Goal: Contribute content: Add original content to the website for others to see

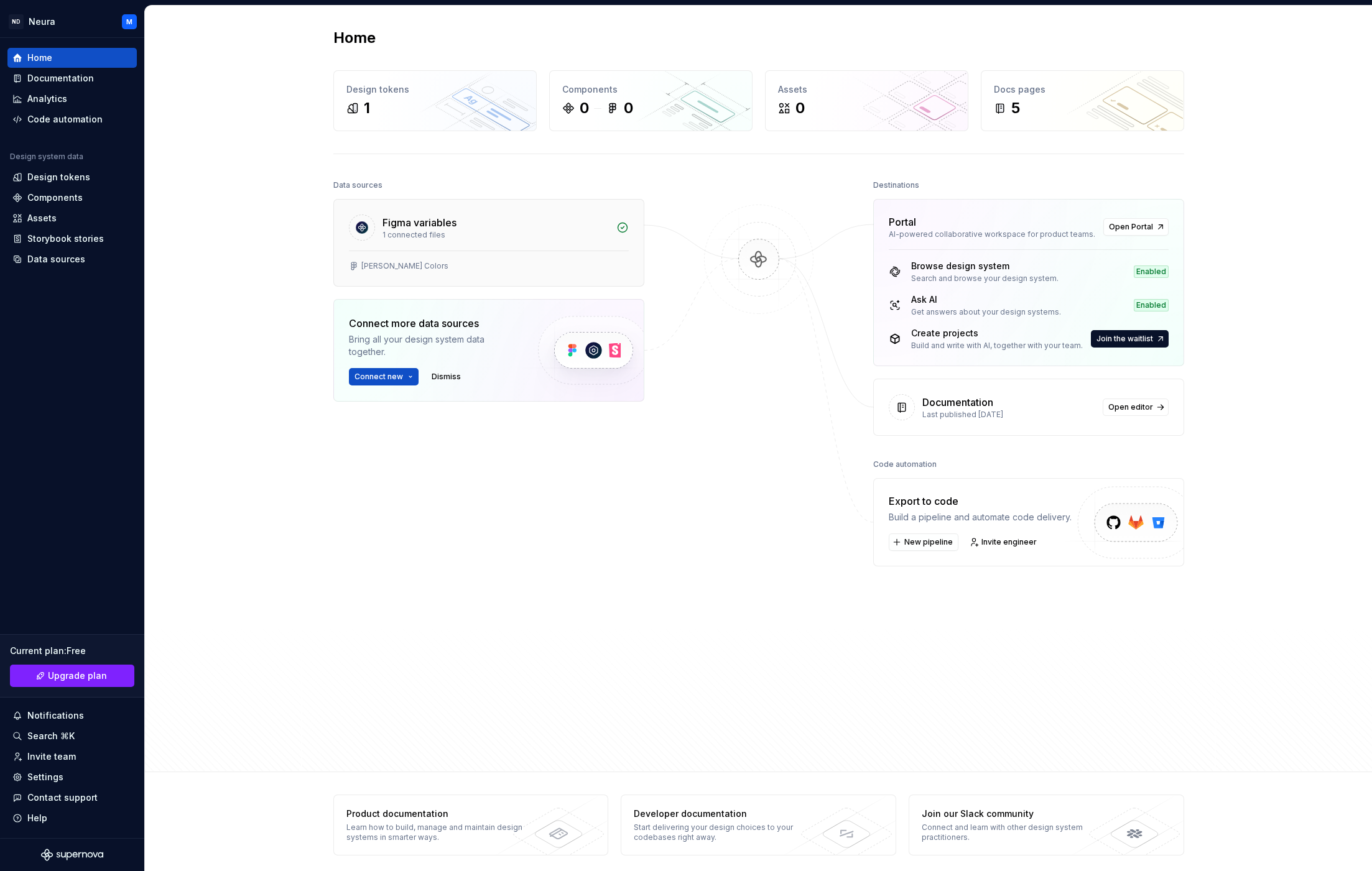
click at [408, 224] on div "Figma variables" at bounding box center [420, 222] width 74 height 15
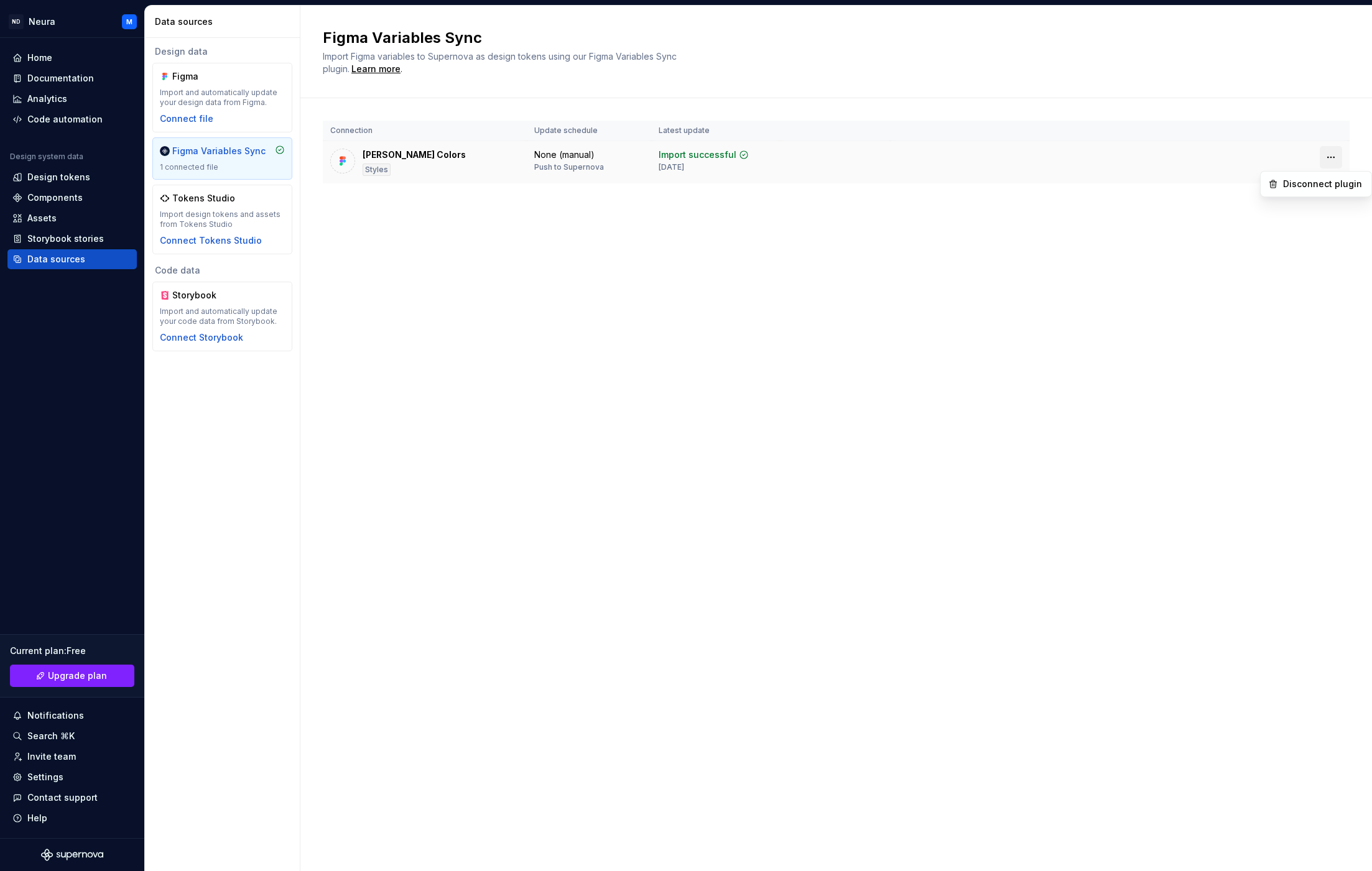
click at [1330, 155] on html "ND Neura M Home Documentation Analytics Code automation Design system data Desi…" at bounding box center [686, 436] width 1372 height 871
click at [1299, 182] on div "Disconnect plugin" at bounding box center [1324, 184] width 81 height 13
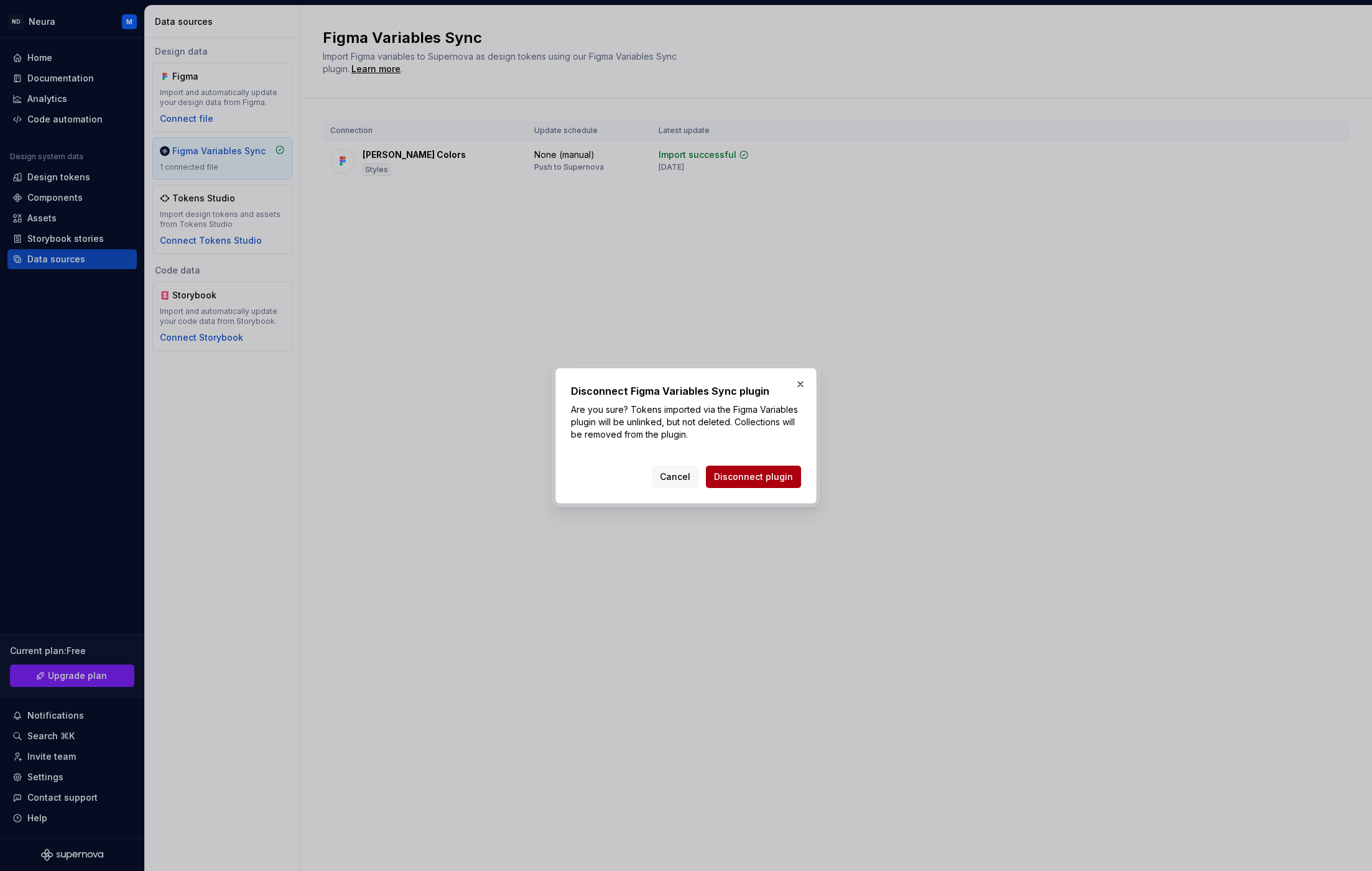
click at [756, 476] on span "Disconnect plugin" at bounding box center [753, 477] width 79 height 13
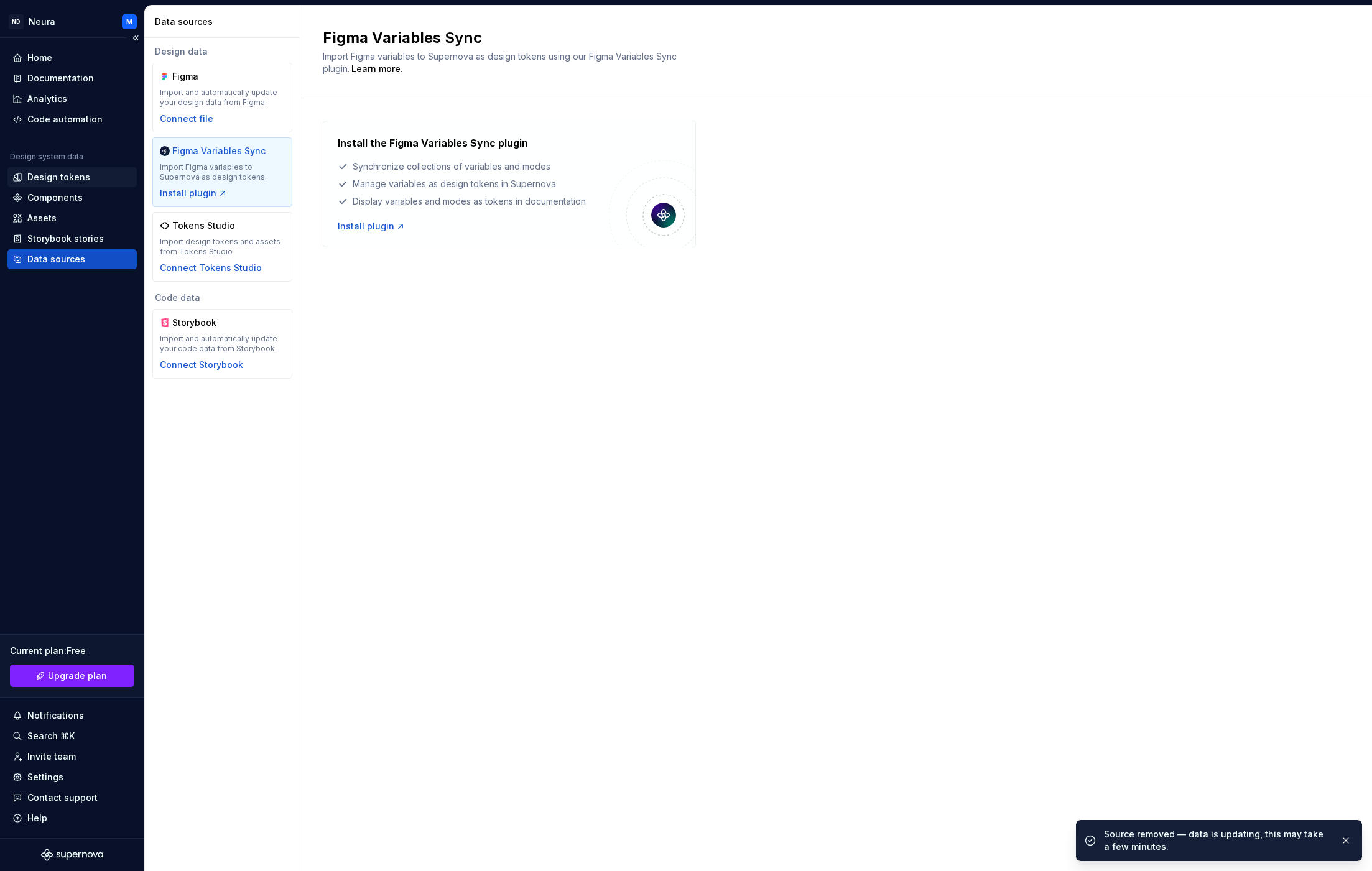
click at [44, 173] on div "Design tokens" at bounding box center [59, 178] width 63 height 13
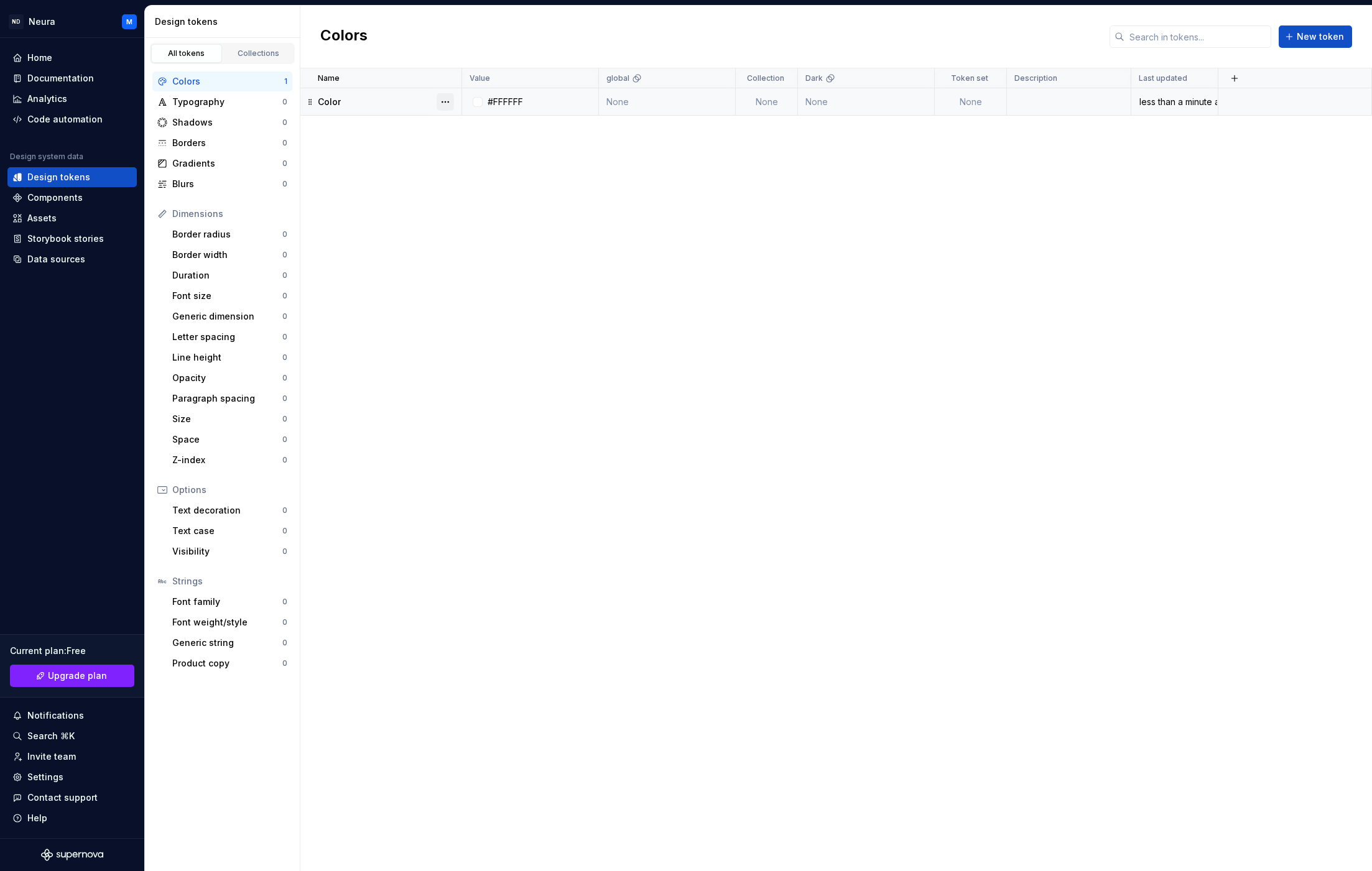
click at [445, 99] on button "button" at bounding box center [445, 101] width 17 height 17
click at [462, 174] on div "Delete token" at bounding box center [500, 172] width 81 height 13
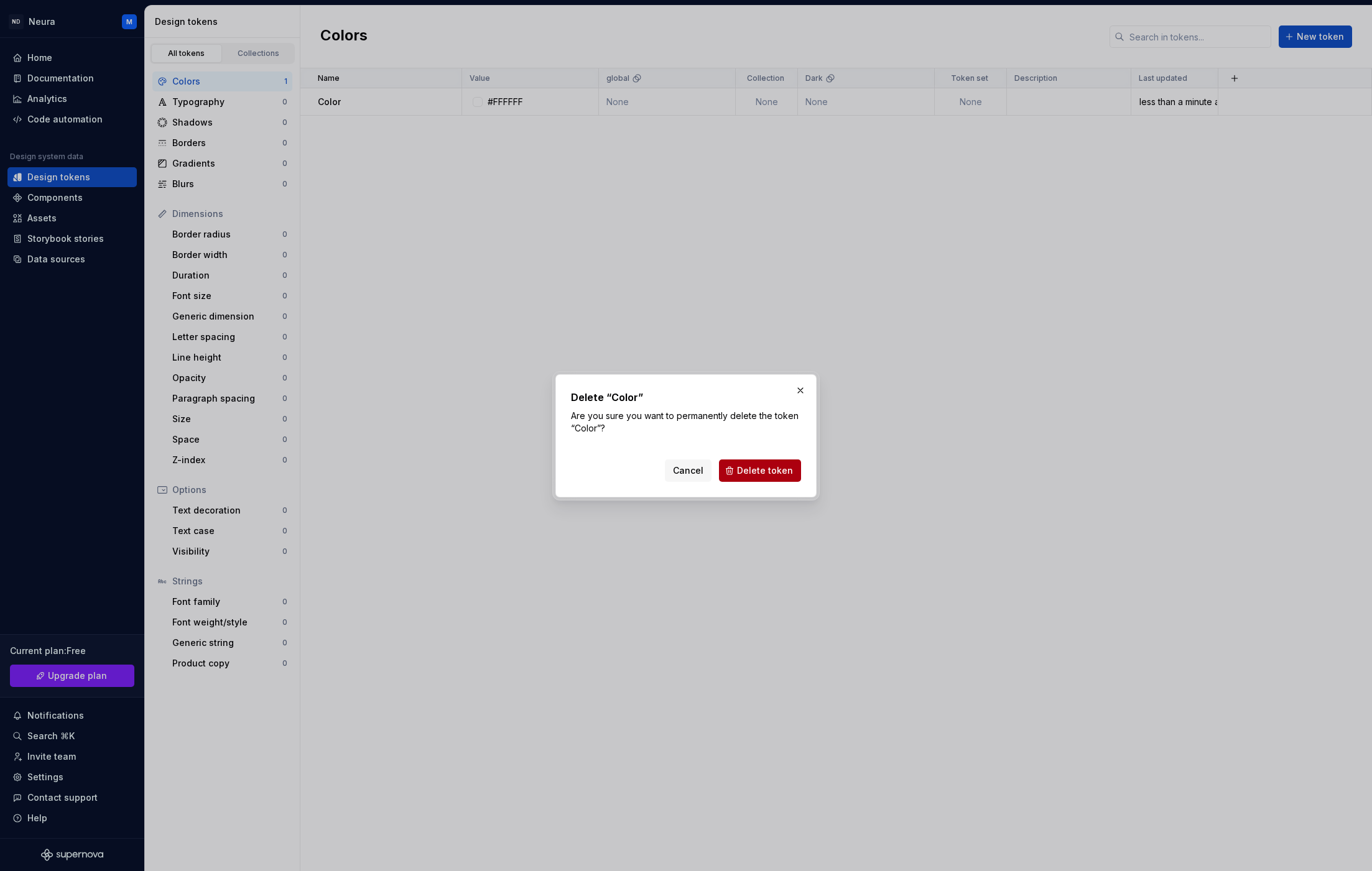
click at [757, 468] on span "Delete token" at bounding box center [765, 470] width 56 height 13
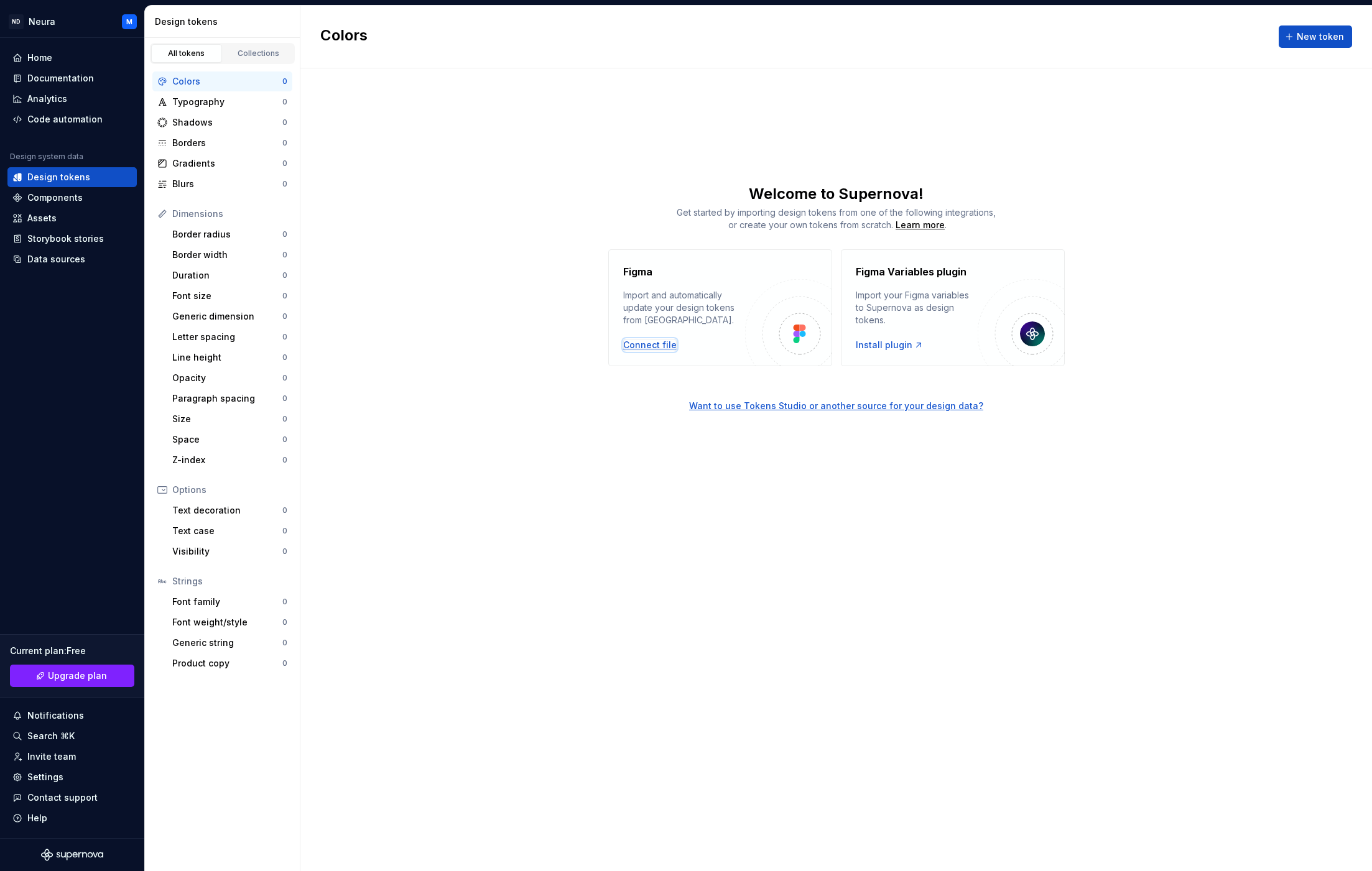
click at [648, 345] on div "Connect file" at bounding box center [650, 345] width 53 height 13
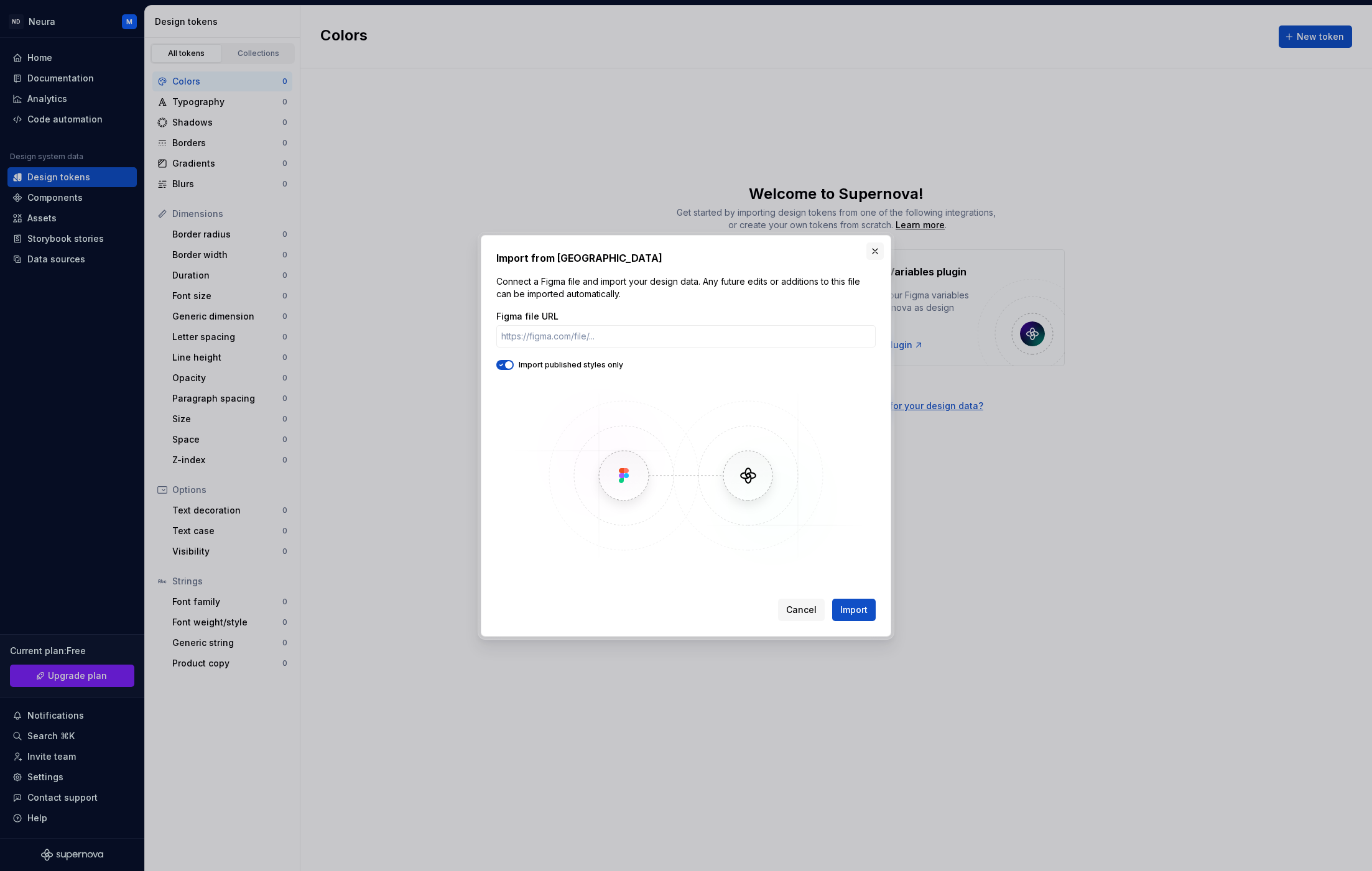
click at [873, 249] on button "button" at bounding box center [875, 251] width 17 height 17
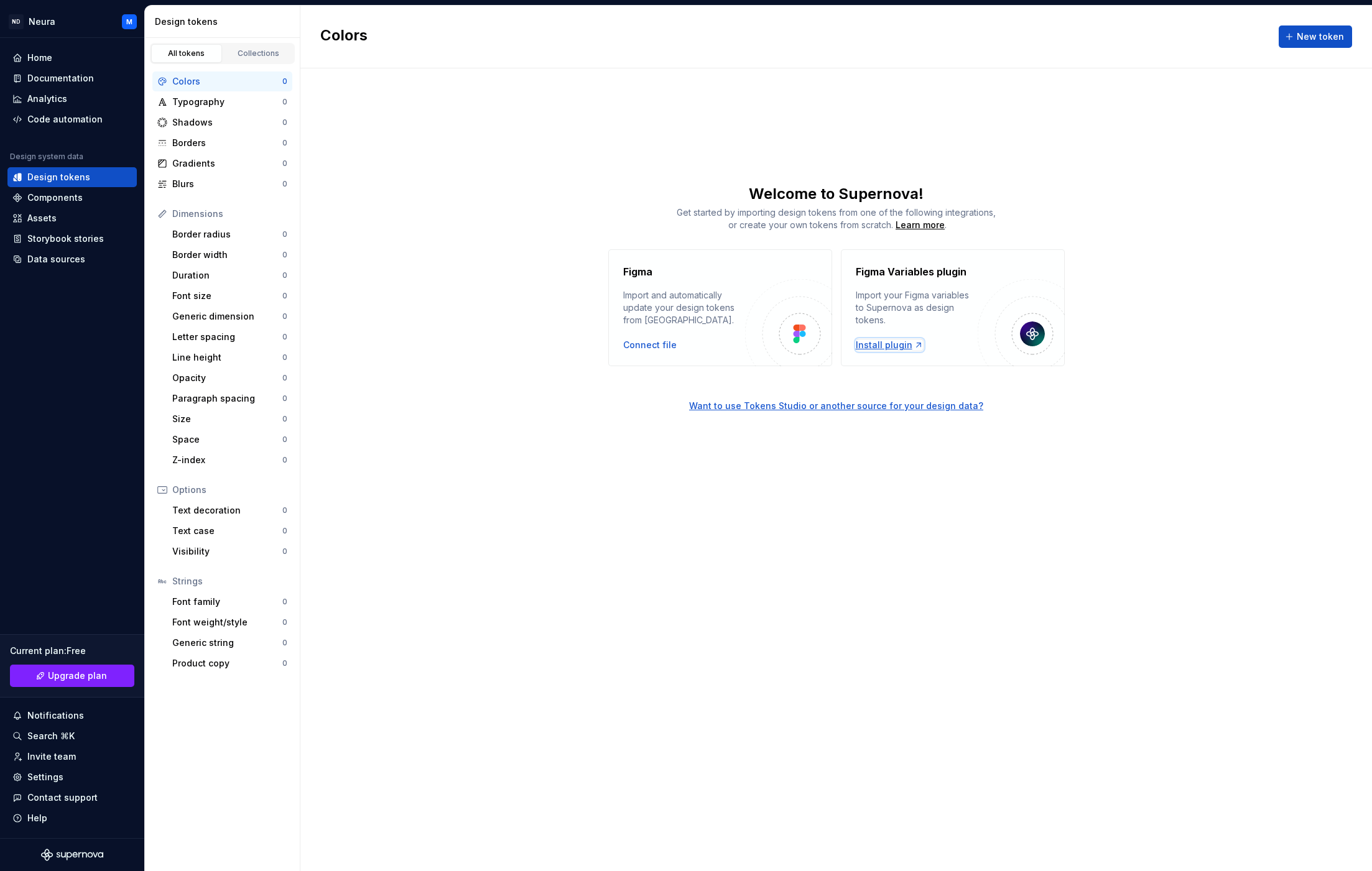
click at [876, 344] on div "Install plugin" at bounding box center [889, 345] width 68 height 13
click at [36, 201] on div "Components" at bounding box center [55, 198] width 55 height 13
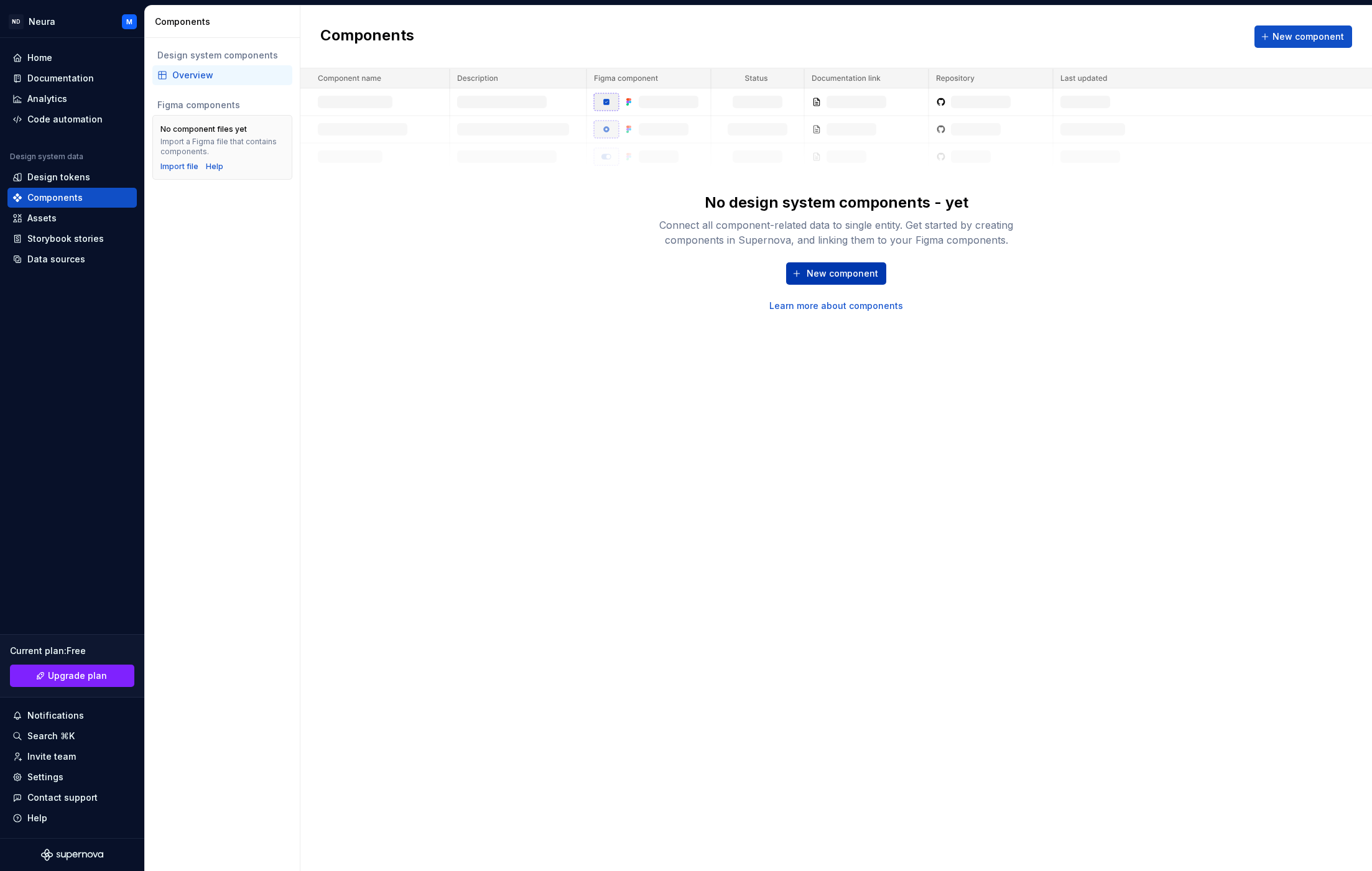
click at [828, 272] on span "New component" at bounding box center [842, 273] width 71 height 13
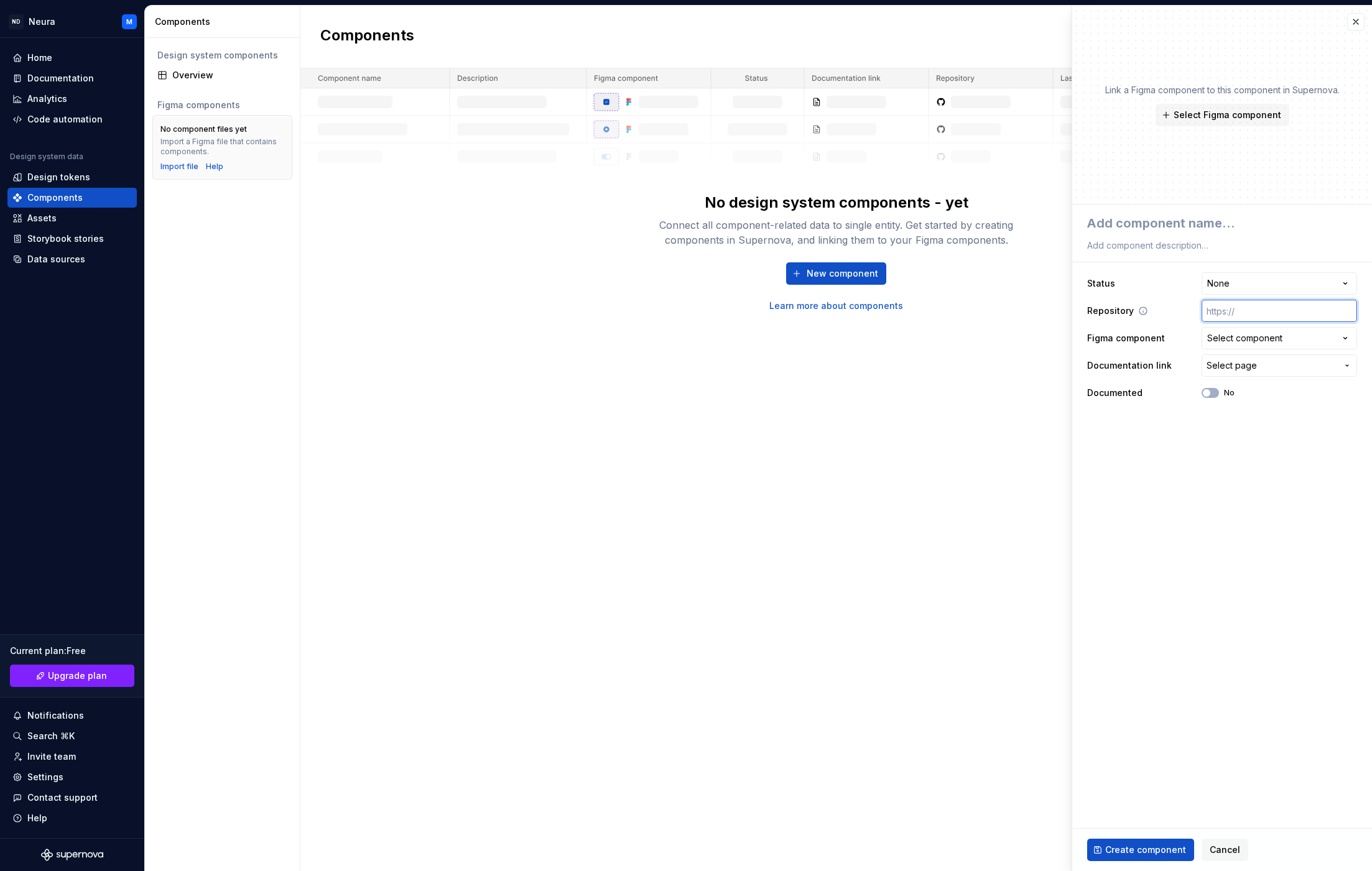
click at [1250, 309] on input "text" at bounding box center [1279, 311] width 155 height 22
type textarea "*"
click at [1240, 281] on html "**********" at bounding box center [686, 436] width 1372 height 871
click at [1236, 312] on input "text" at bounding box center [1279, 311] width 155 height 22
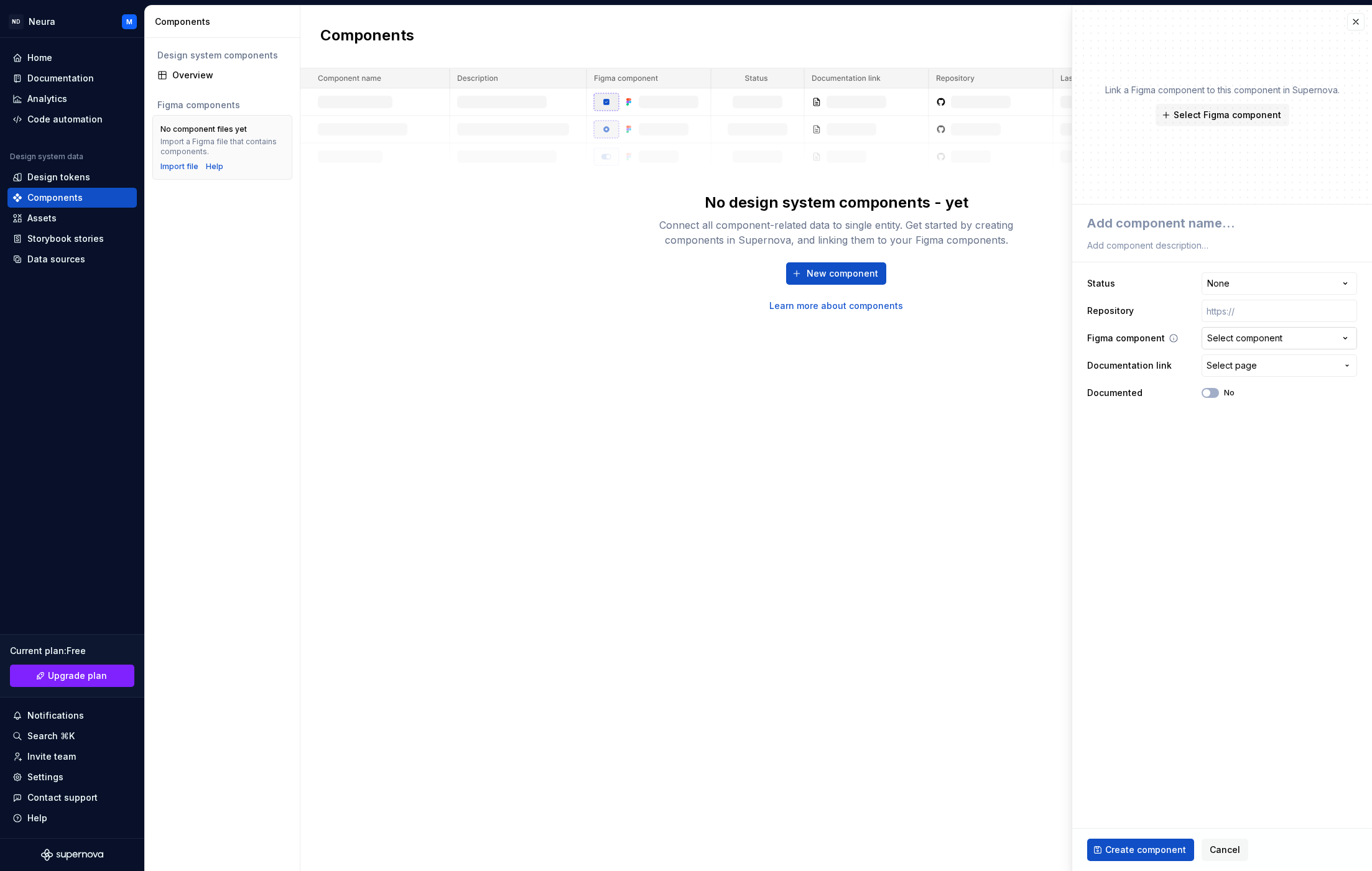
click at [1238, 341] on div "Select component" at bounding box center [1245, 338] width 76 height 13
click at [1238, 341] on html "**********" at bounding box center [686, 436] width 1372 height 871
click at [1212, 850] on span "Cancel" at bounding box center [1225, 850] width 31 height 13
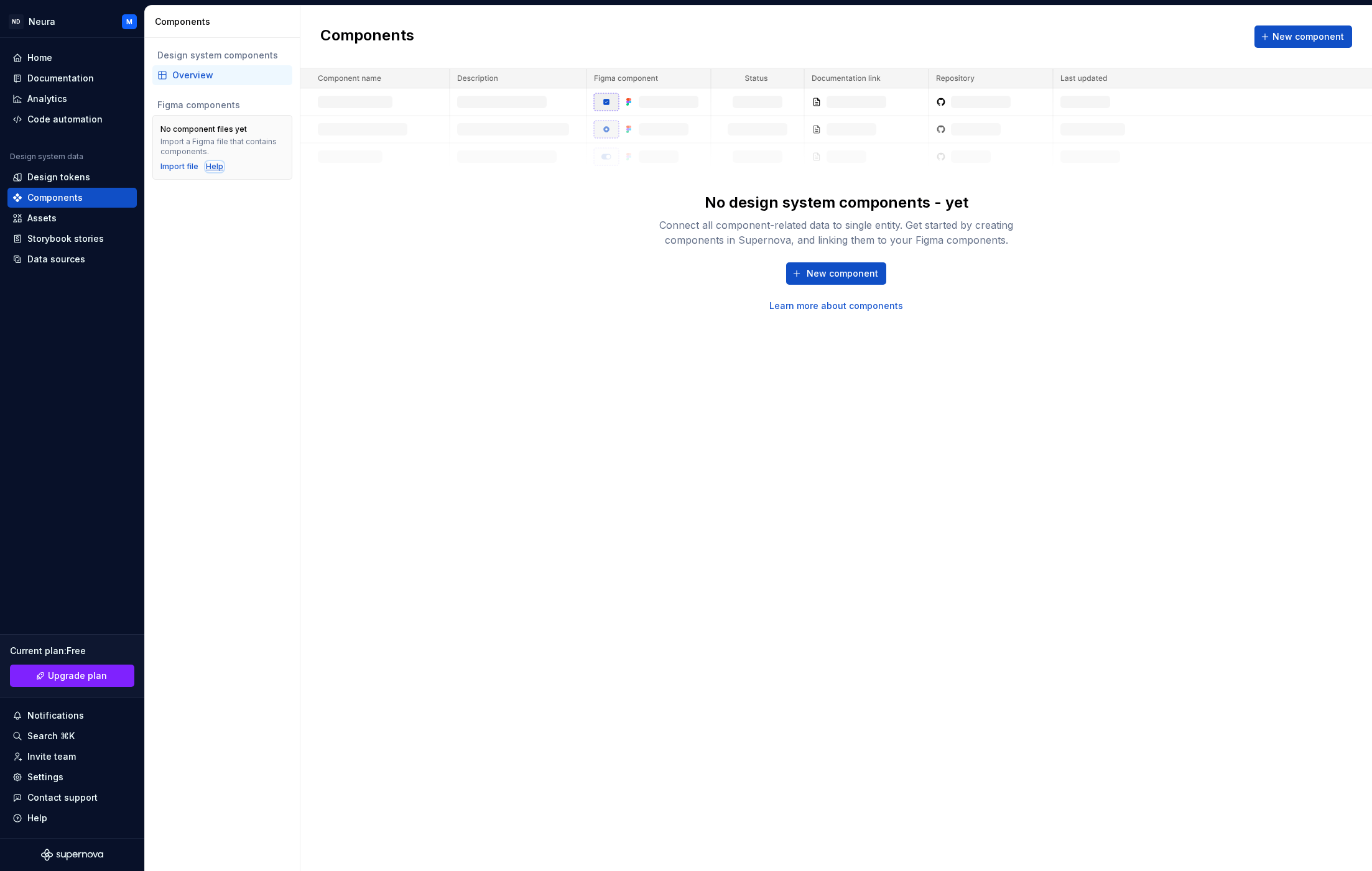
click at [212, 166] on div "Help" at bounding box center [214, 166] width 17 height 10
